Goal: Transaction & Acquisition: Subscribe to service/newsletter

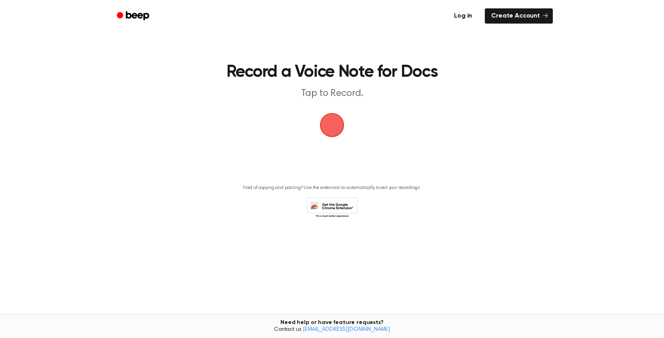
click at [517, 14] on link "Create Account" at bounding box center [519, 15] width 68 height 15
click at [467, 20] on link "Log in" at bounding box center [463, 16] width 34 height 18
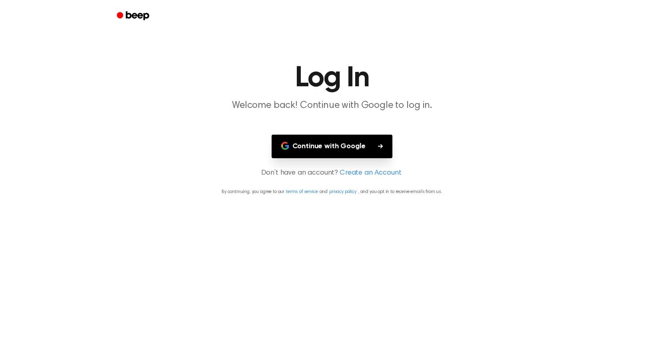
click at [320, 159] on main "Log In Welcome back! Continue with Google to log in. Continue with Google Don’t…" at bounding box center [332, 169] width 664 height 338
click at [320, 140] on button "Continue with Google" at bounding box center [332, 147] width 121 height 24
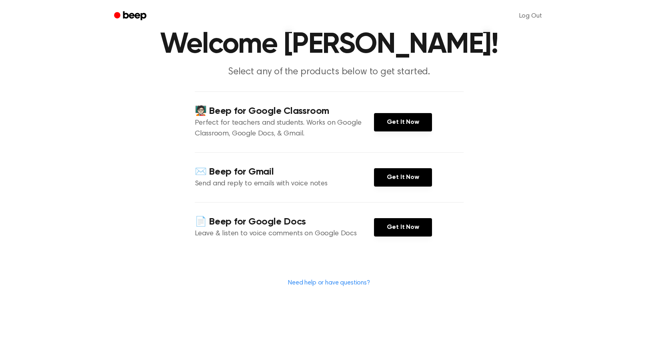
scroll to position [36, 0]
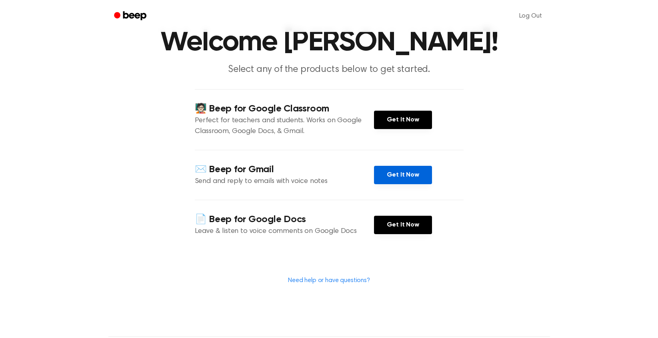
click at [404, 177] on link "Get It Now" at bounding box center [403, 175] width 58 height 18
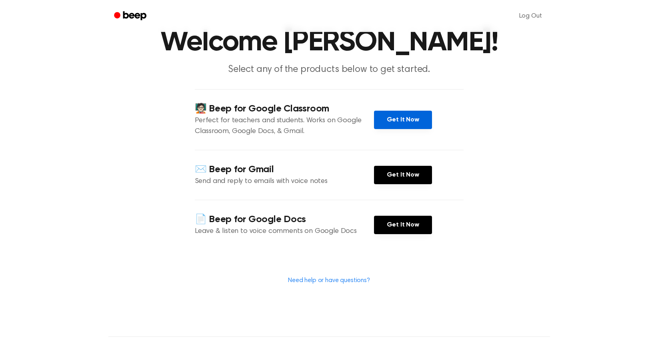
click at [396, 121] on link "Get It Now" at bounding box center [403, 120] width 58 height 18
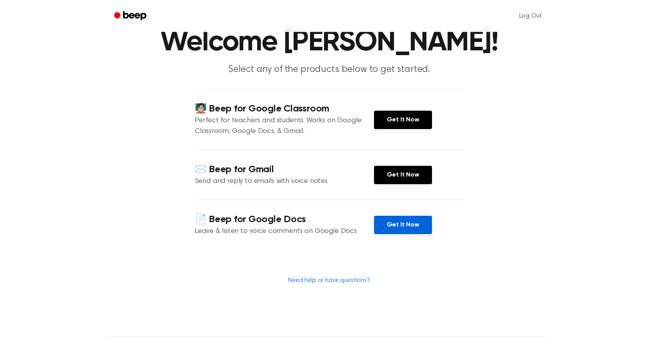
click at [395, 225] on link "Get It Now" at bounding box center [403, 225] width 58 height 18
